Goal: Complete application form

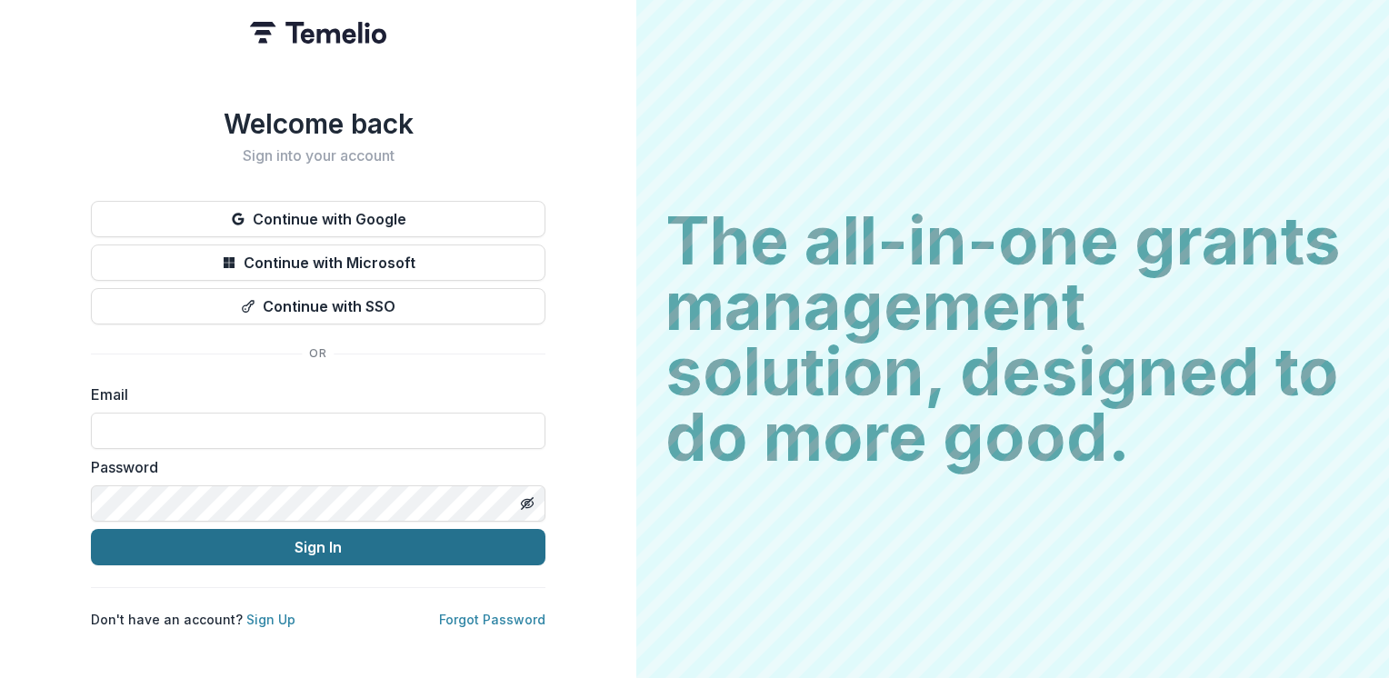
type input "**********"
click at [327, 536] on button "Sign In" at bounding box center [318, 547] width 454 height 36
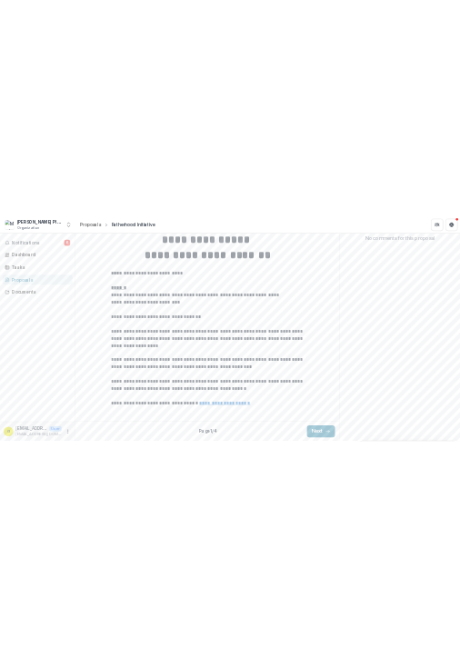
scroll to position [553, 0]
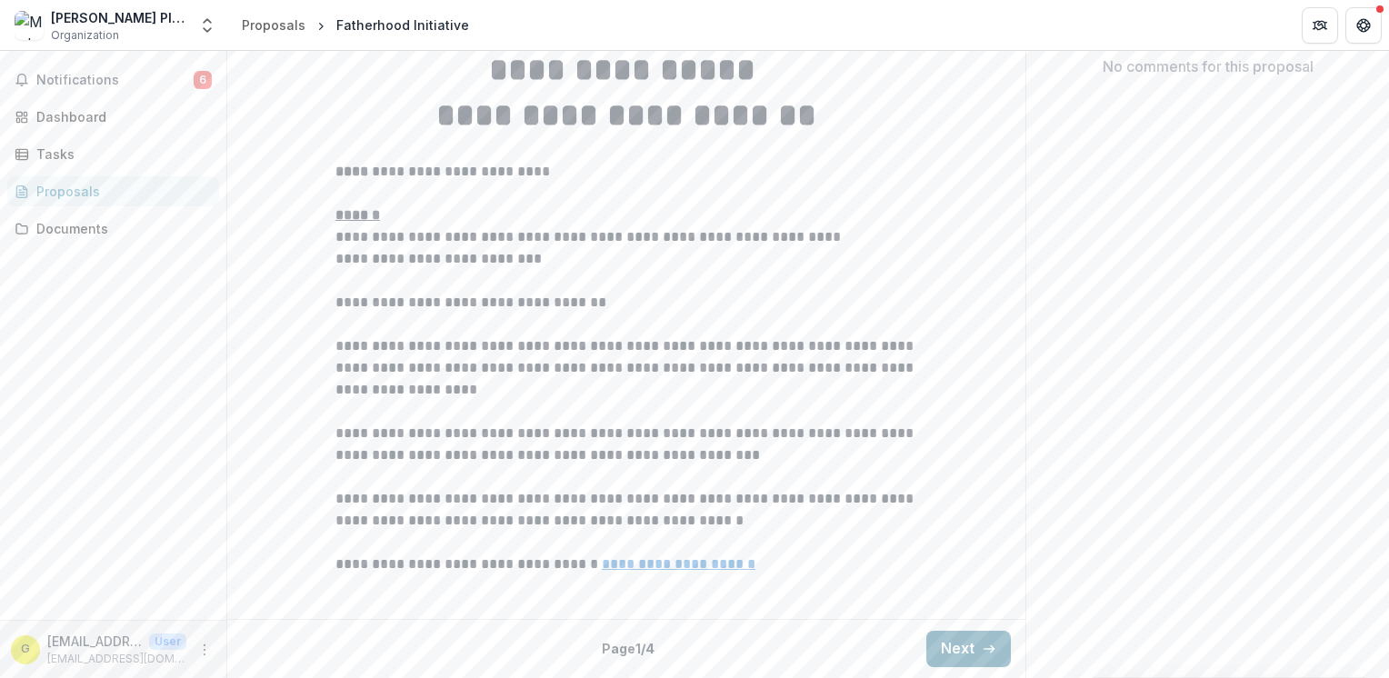
click at [963, 640] on button "Next" at bounding box center [968, 649] width 85 height 36
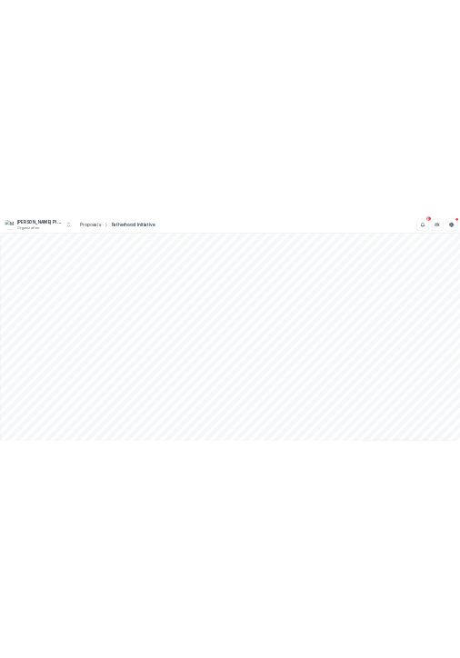
scroll to position [629, 0]
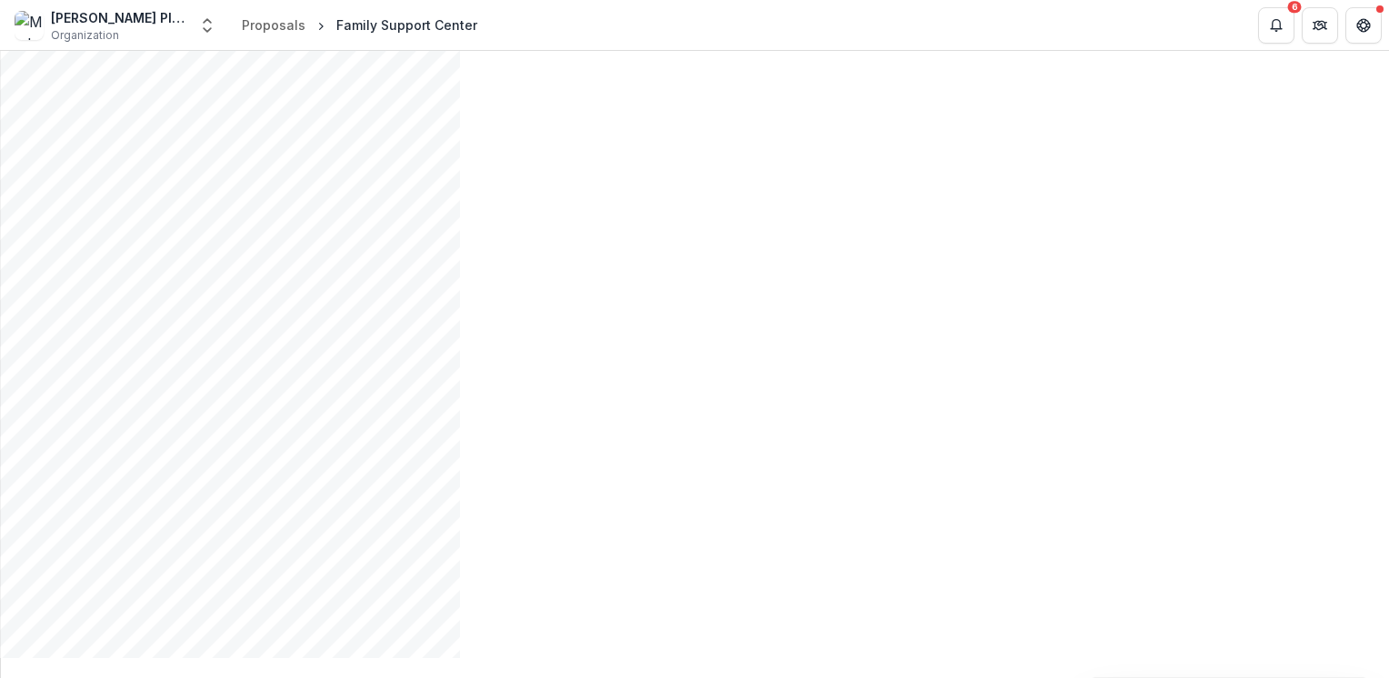
scroll to position [553, 0]
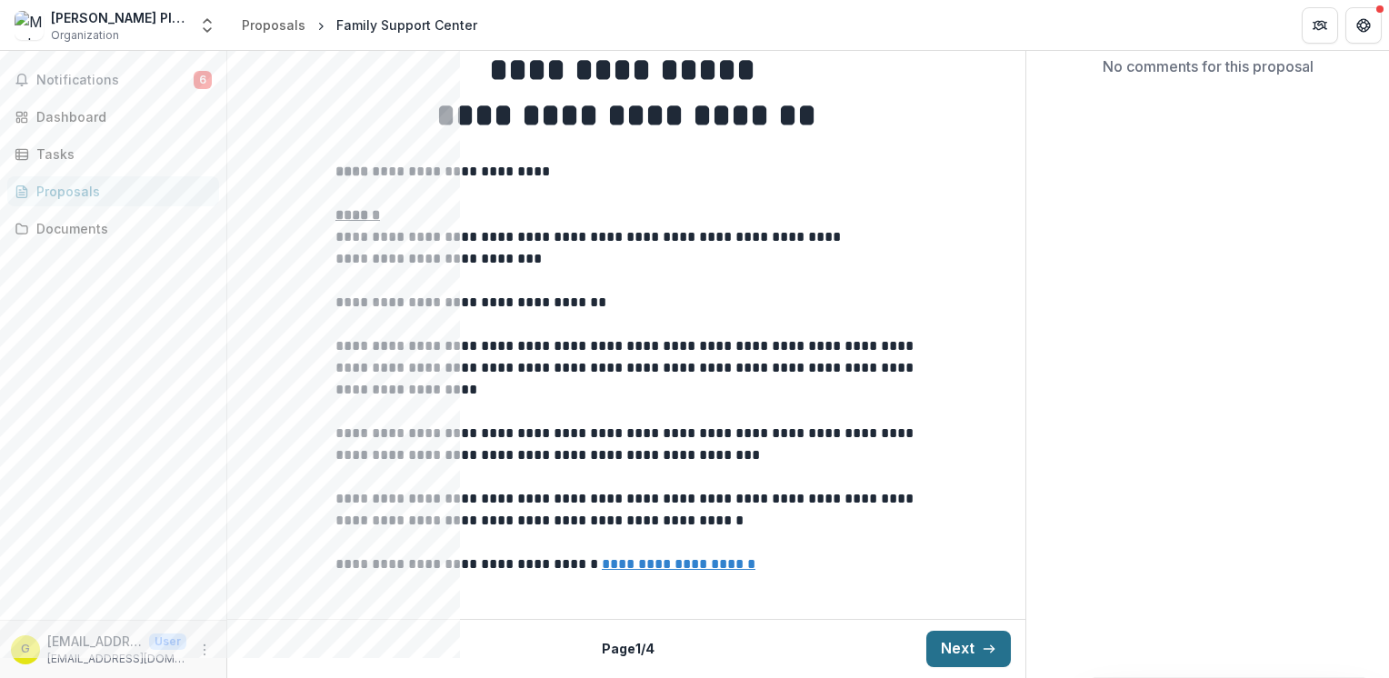
click at [459, 656] on button "Next" at bounding box center [968, 649] width 85 height 36
